Goal: Check status

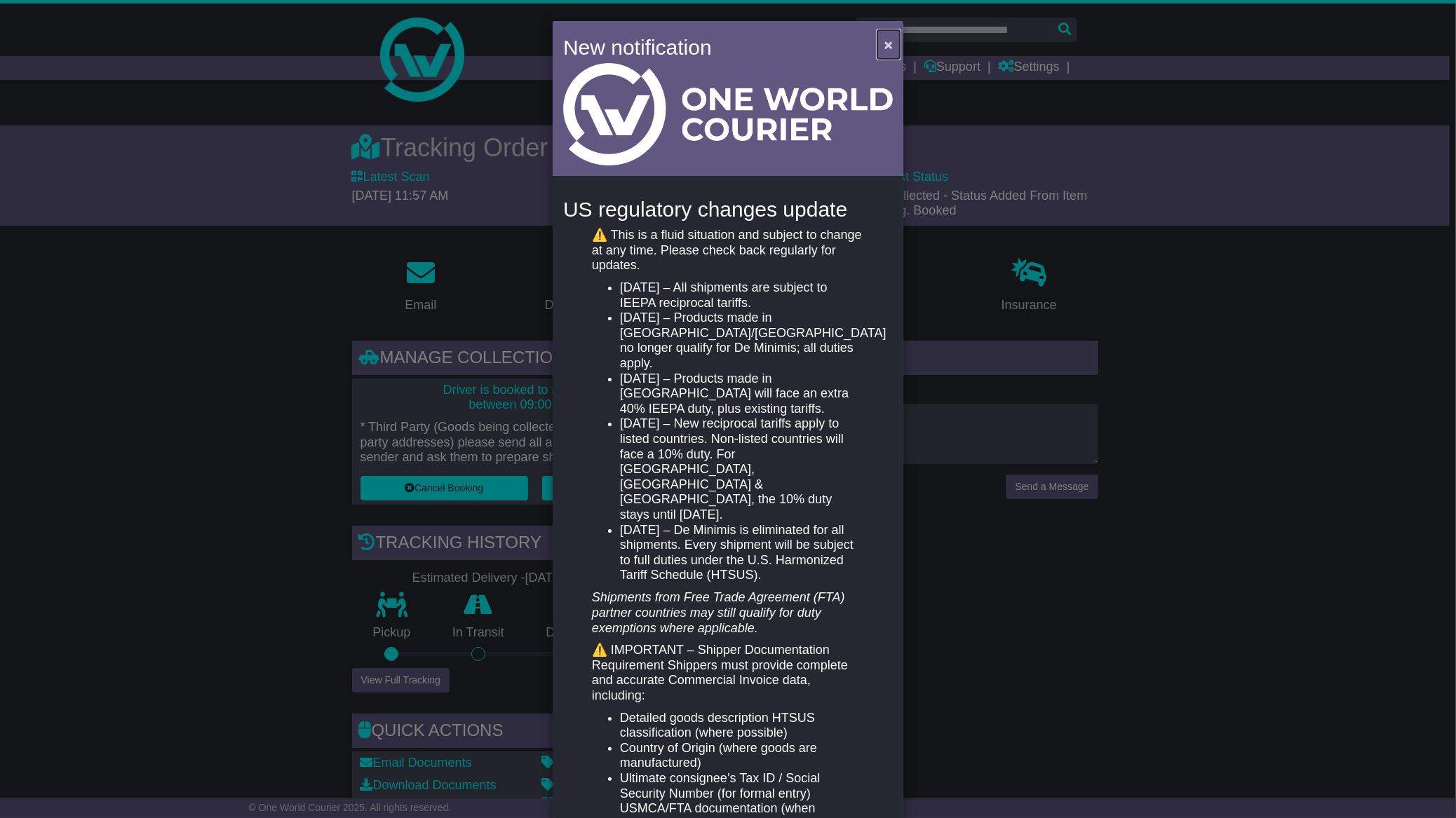
click at [884, 38] on span "×" at bounding box center [888, 45] width 8 height 16
click at [884, 46] on span "×" at bounding box center [888, 45] width 8 height 16
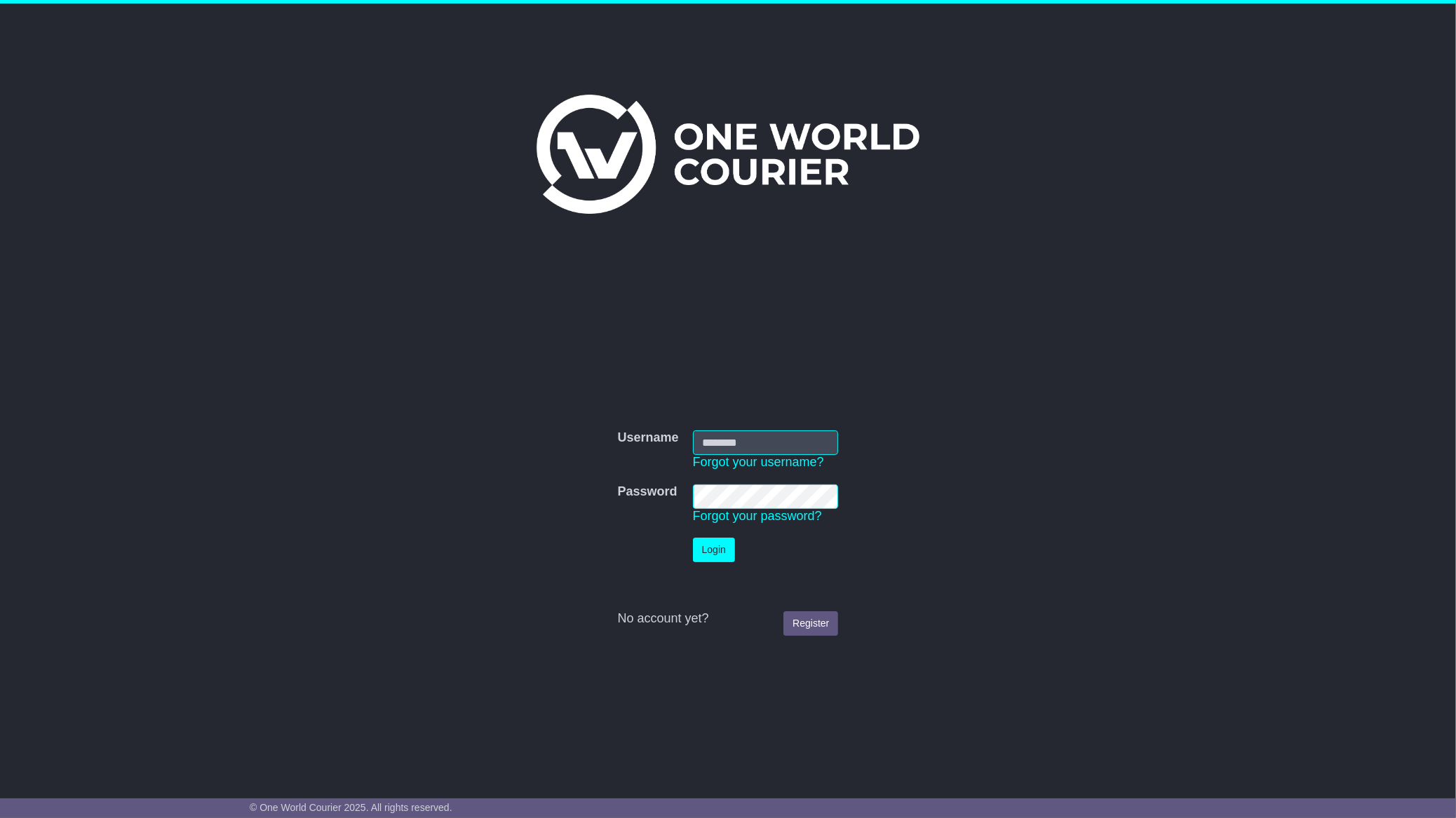
type input "**********"
click at [707, 549] on button "Login" at bounding box center [714, 550] width 42 height 24
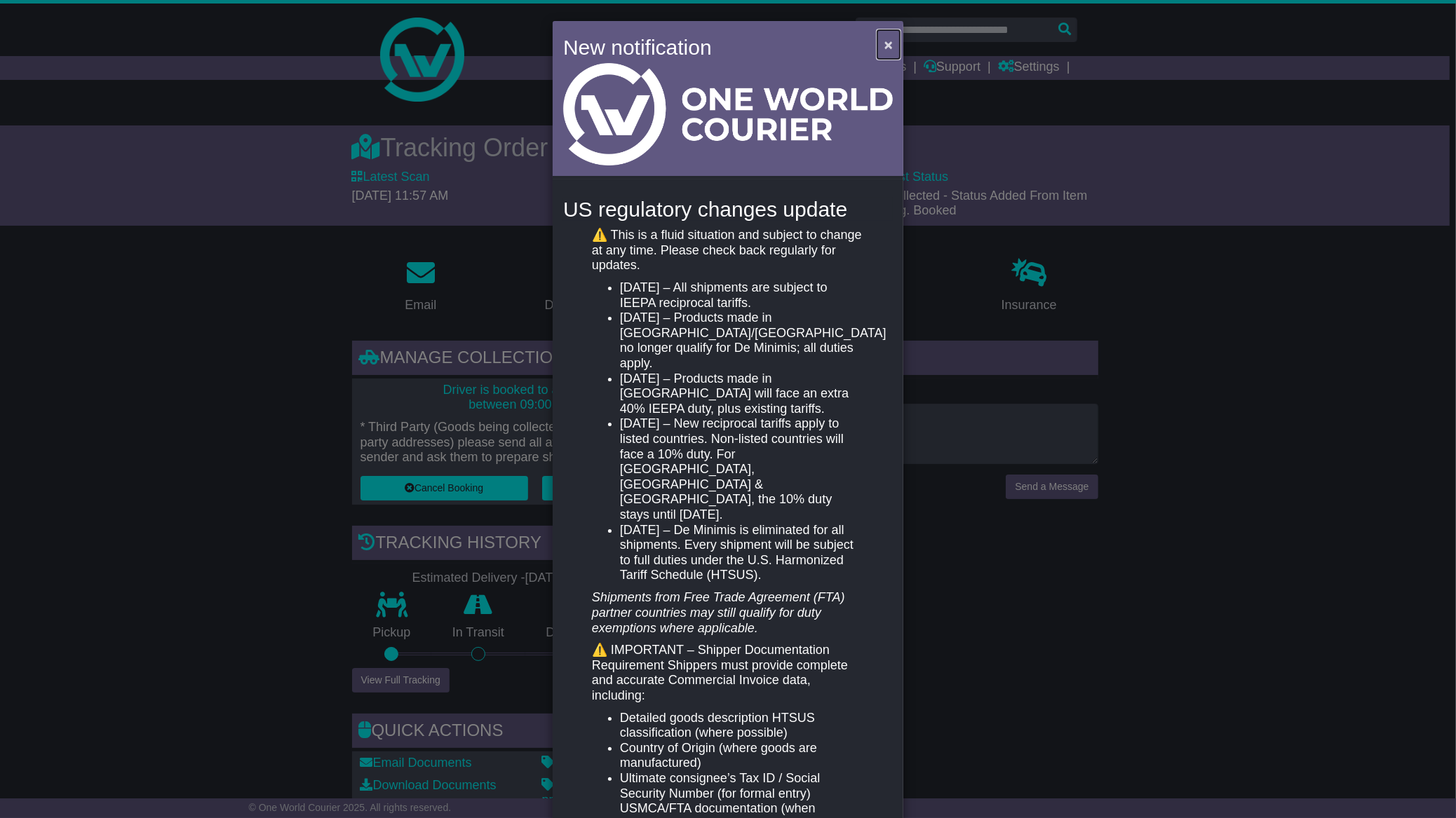
click at [880, 38] on button "×" at bounding box center [888, 44] width 23 height 28
click at [884, 42] on span "×" at bounding box center [888, 45] width 8 height 16
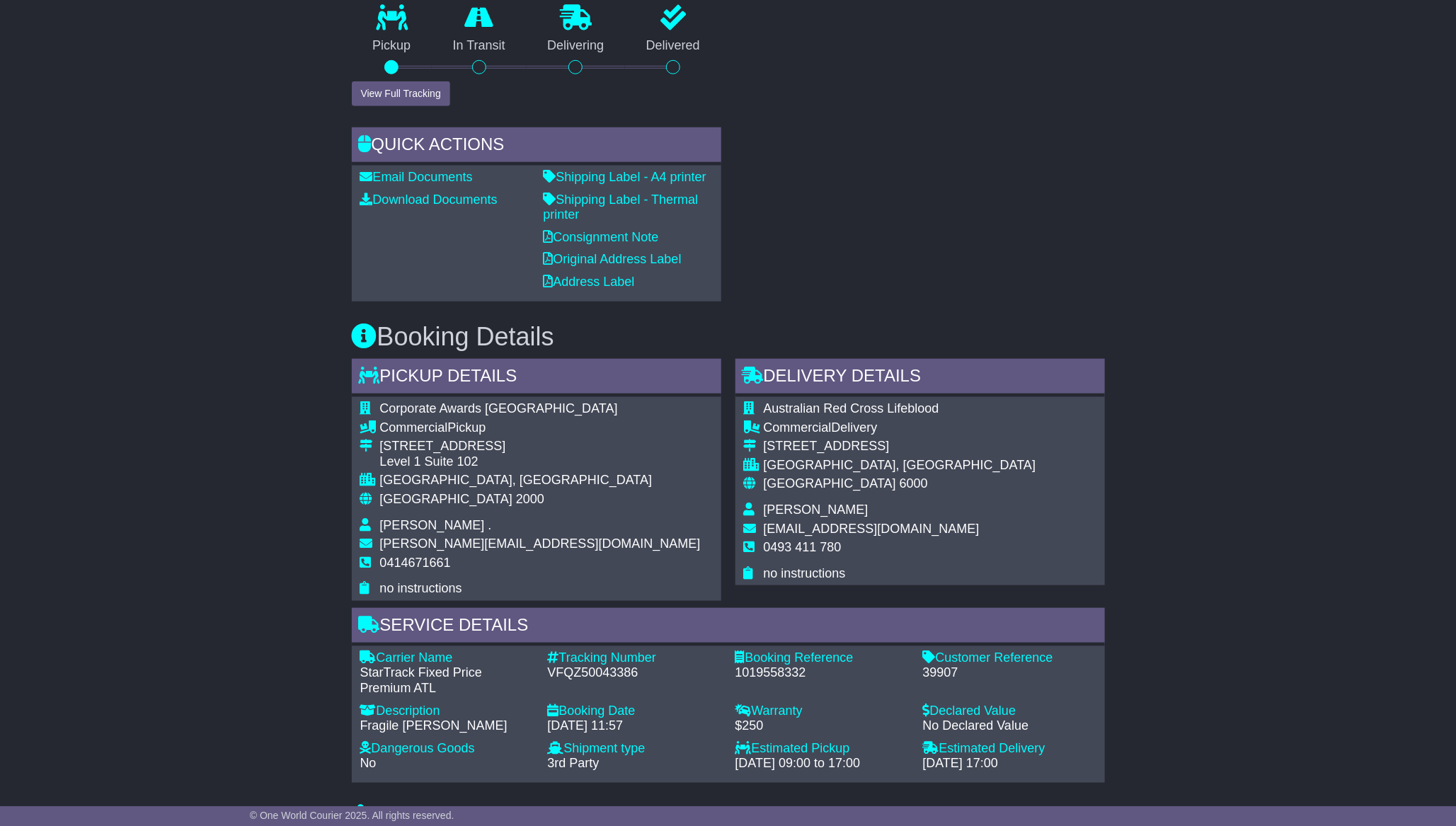
scroll to position [619, 0]
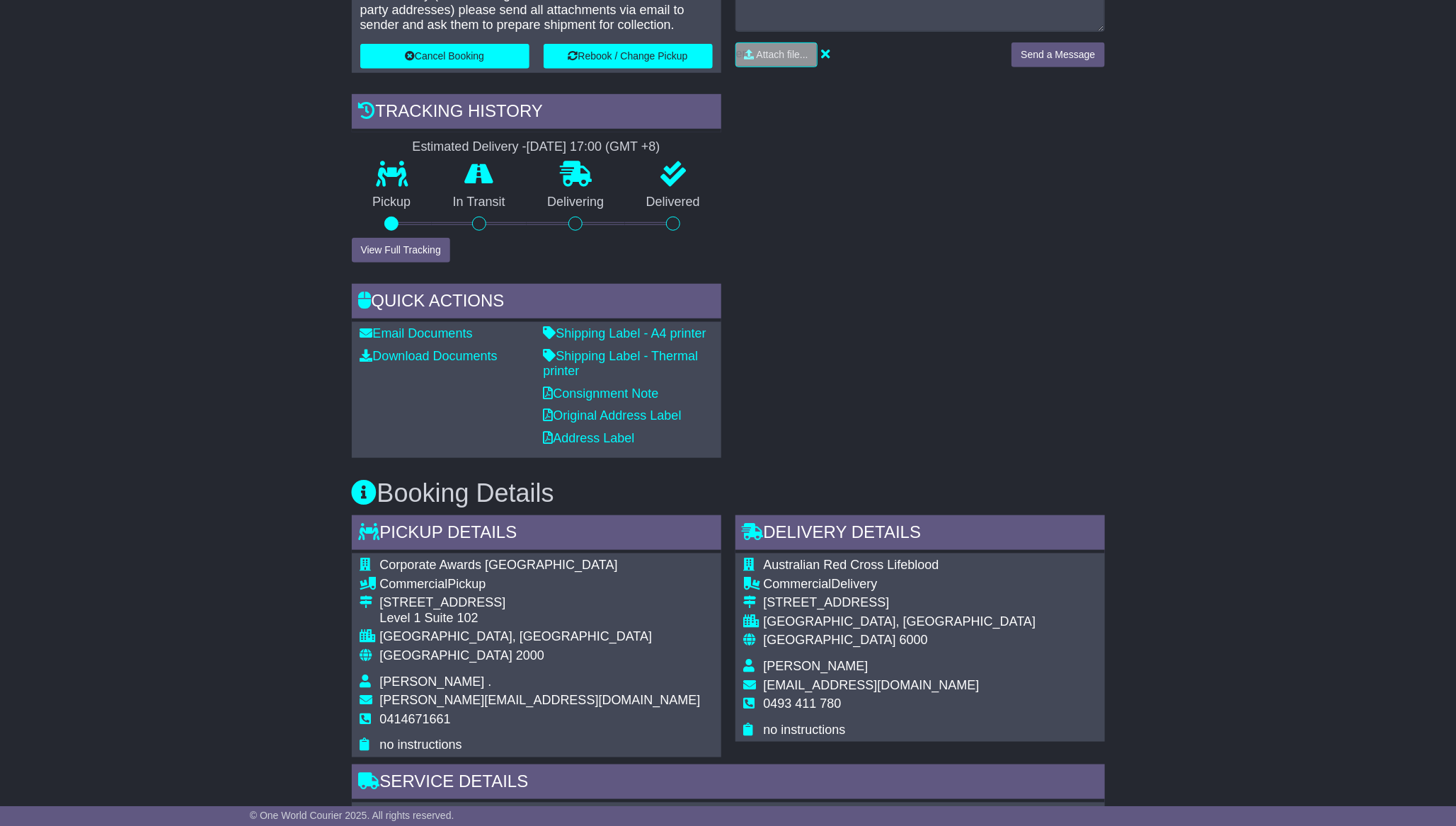
scroll to position [443, 0]
